Goal: Task Accomplishment & Management: Use online tool/utility

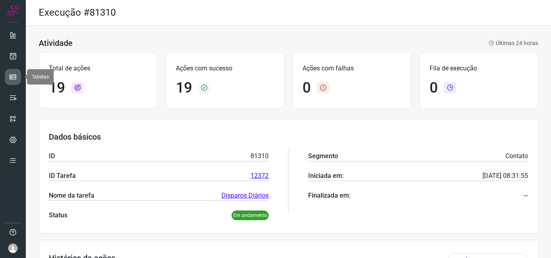
click at [17, 77] on link at bounding box center [13, 77] width 16 height 16
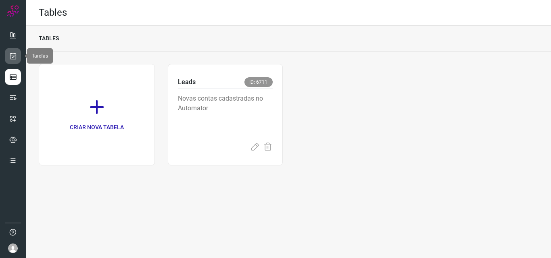
click at [16, 57] on icon at bounding box center [13, 56] width 8 height 8
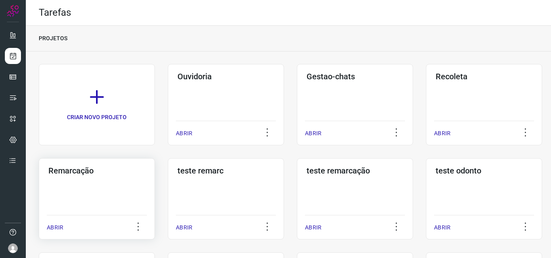
click at [168, 182] on div "Remarcação ABRIR" at bounding box center [226, 198] width 116 height 81
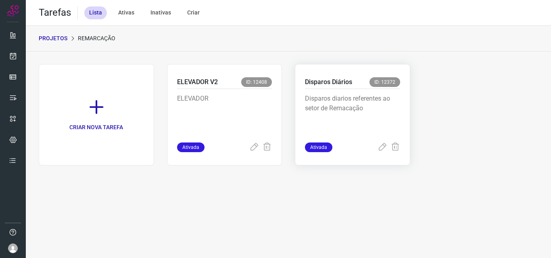
click at [362, 99] on p "Disparos diarios referentes ao setor de Remacação" at bounding box center [352, 114] width 95 height 40
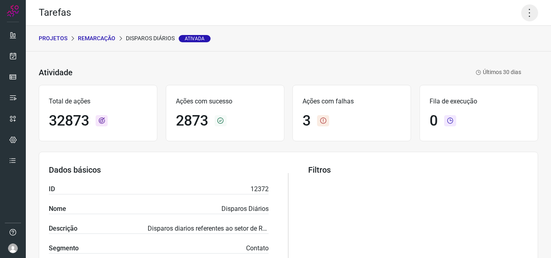
click at [524, 18] on icon at bounding box center [529, 12] width 17 height 17
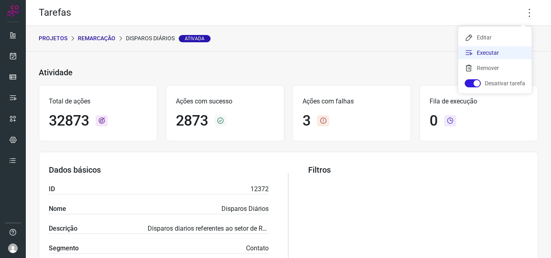
click at [497, 49] on li "Executar" at bounding box center [494, 52] width 73 height 13
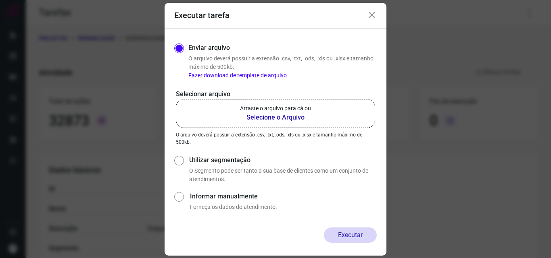
click at [291, 116] on b "Selecione o Arquivo" at bounding box center [275, 118] width 71 height 10
click at [0, 0] on input "Arraste o arquivo para cá ou Selecione o Arquivo" at bounding box center [0, 0] width 0 height 0
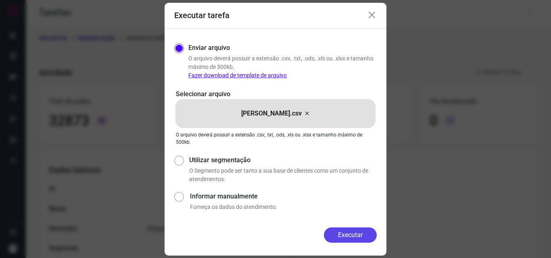
click at [350, 236] on button "Executar" at bounding box center [350, 235] width 53 height 15
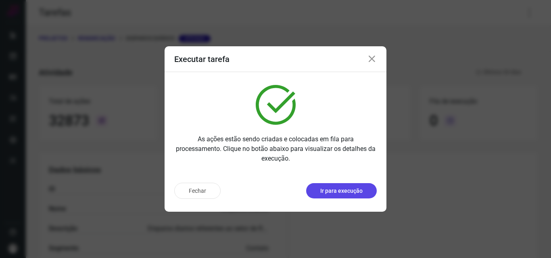
click at [361, 188] on p "Ir para execução" at bounding box center [341, 191] width 42 height 8
